Goal: Information Seeking & Learning: Learn about a topic

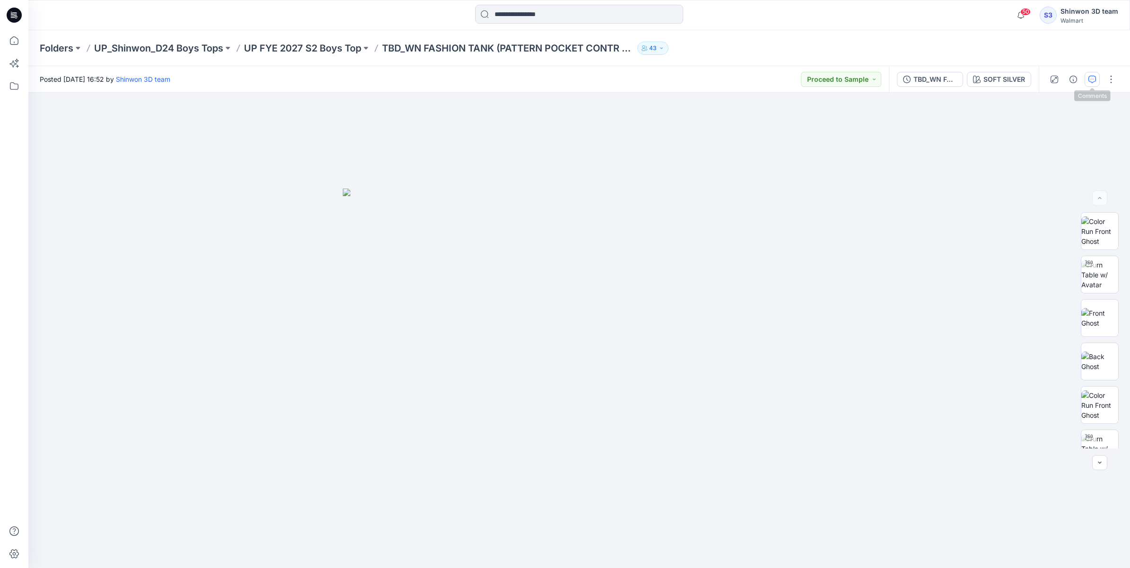
click at [1085, 78] on button "button" at bounding box center [1092, 79] width 15 height 15
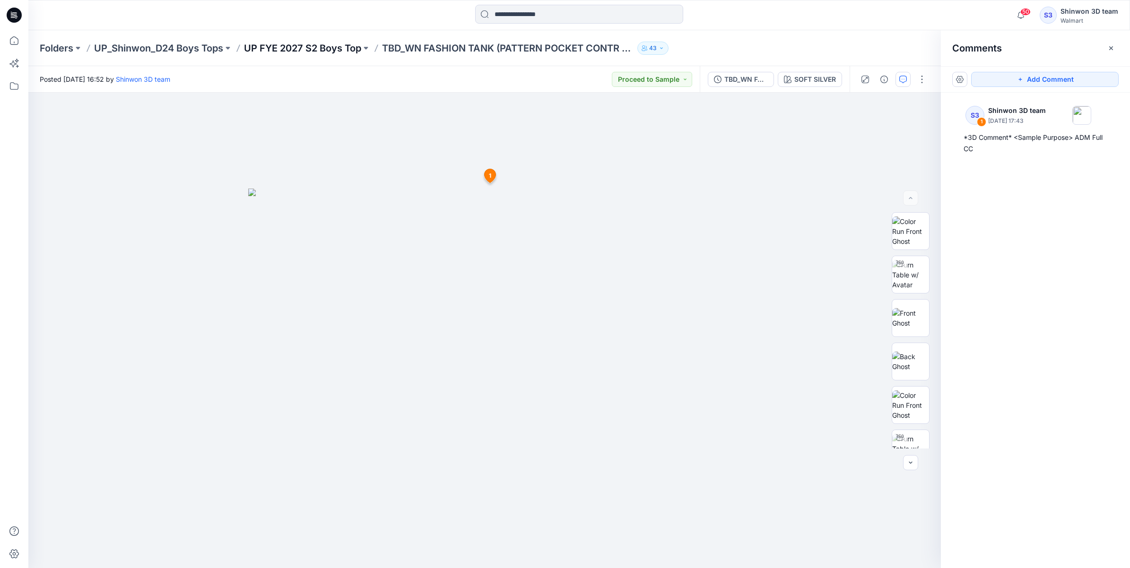
click at [330, 48] on p "UP FYE 2027 S2 Boys Top" at bounding box center [302, 48] width 117 height 13
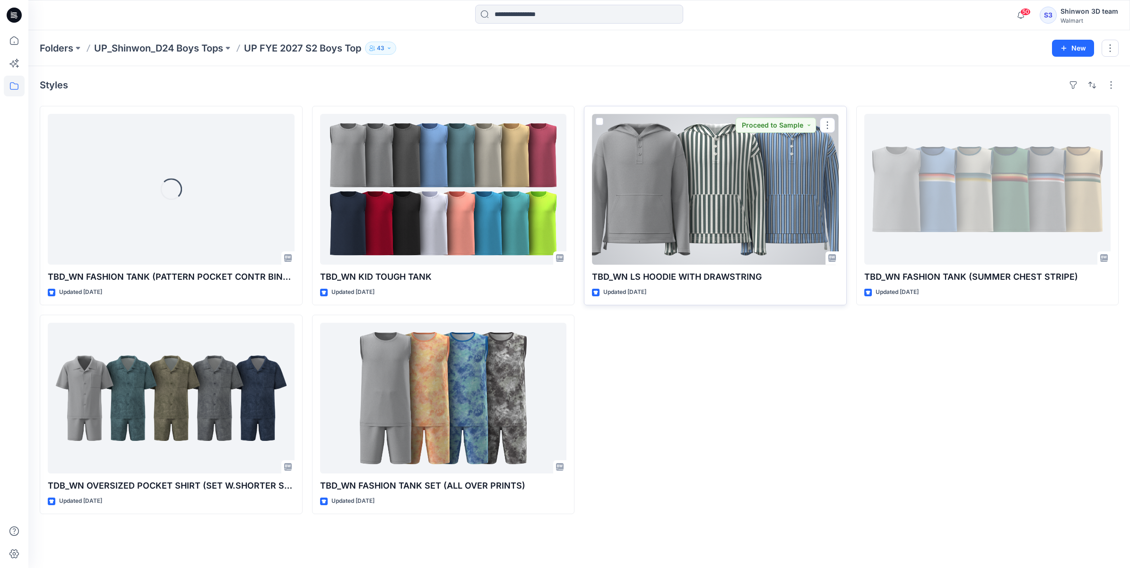
click at [691, 278] on p "TBD_WN LS HOODIE WITH DRAWSTRING" at bounding box center [715, 276] width 247 height 13
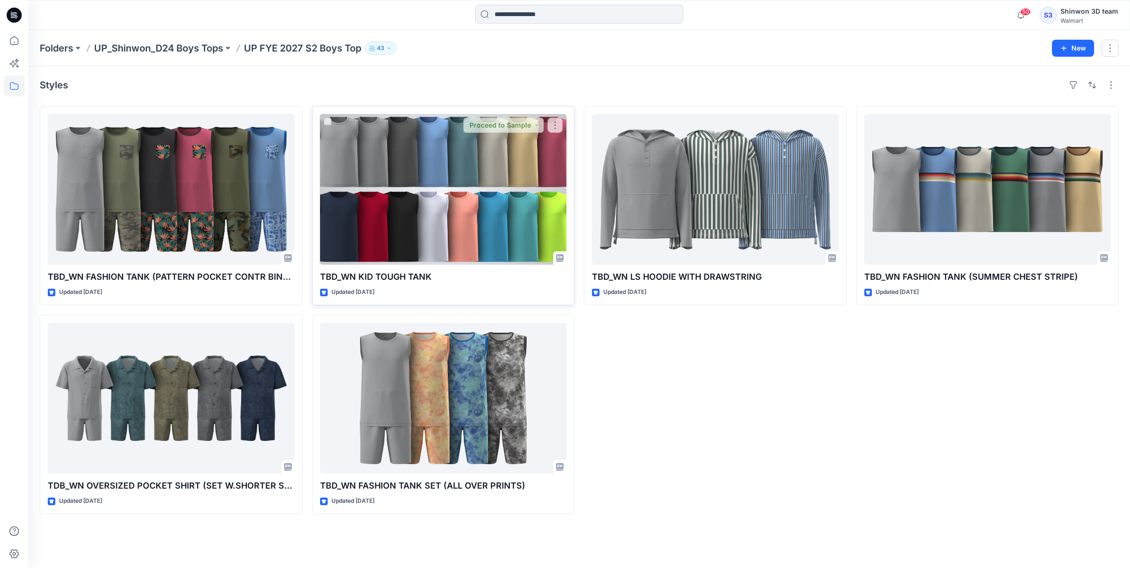
click at [464, 166] on div at bounding box center [443, 189] width 247 height 151
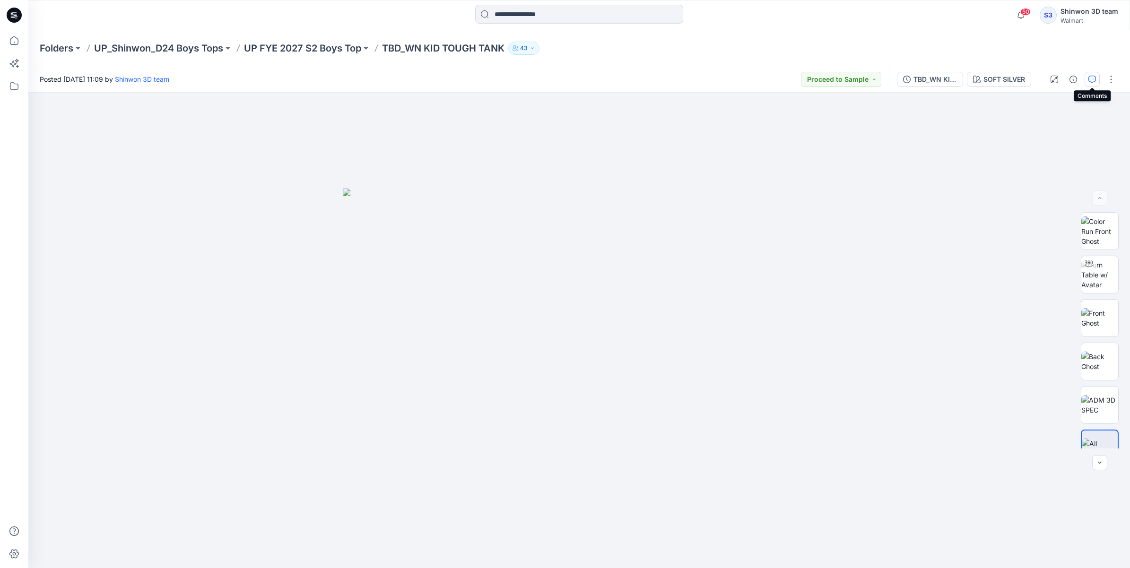
click at [1088, 76] on icon "button" at bounding box center [1092, 80] width 8 height 8
